Goal: Browse casually: Explore the website without a specific task or goal

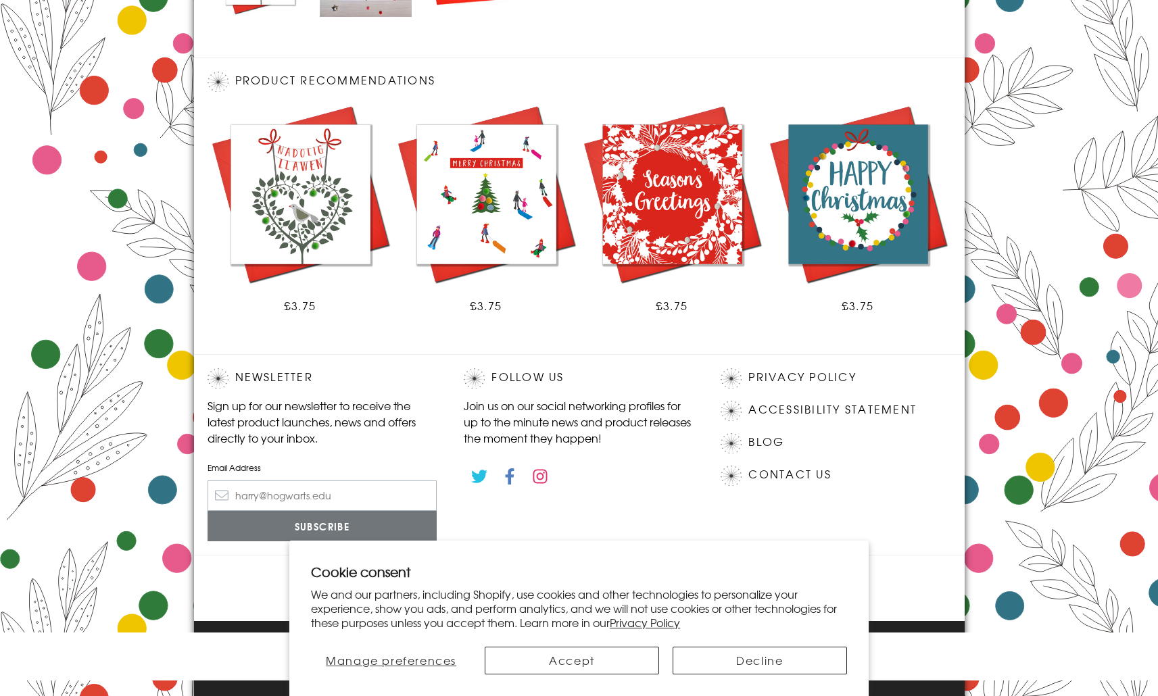
scroll to position [700, 0]
